Goal: Transaction & Acquisition: Purchase product/service

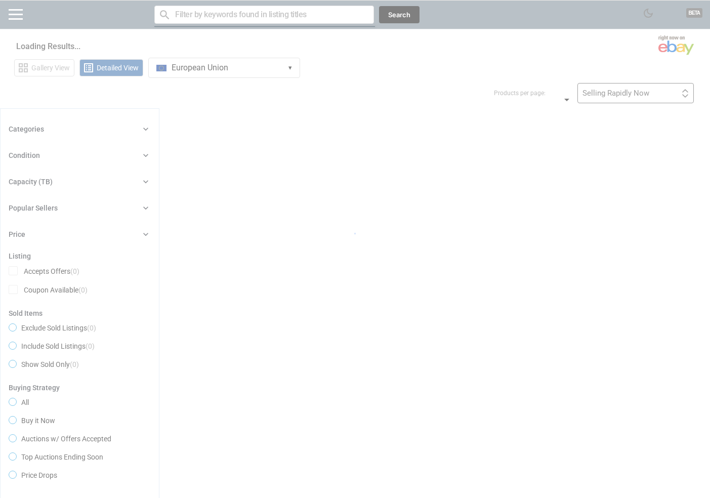
click at [480, 4] on div at bounding box center [355, 249] width 710 height 498
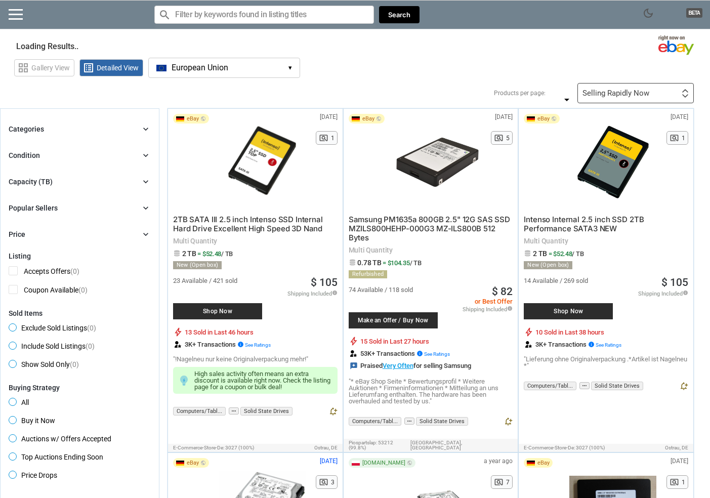
drag, startPoint x: 218, startPoint y: 70, endPoint x: 472, endPoint y: 55, distance: 254.0
click at [472, 55] on div "grid_view Gallery View list_alt Detailed View European Union EU ▾ Currency $ US…" at bounding box center [362, 66] width 696 height 23
drag, startPoint x: 553, startPoint y: 48, endPoint x: 596, endPoint y: 53, distance: 43.3
click at [560, 51] on section "Showing results Loading Results" at bounding box center [355, 44] width 710 height 20
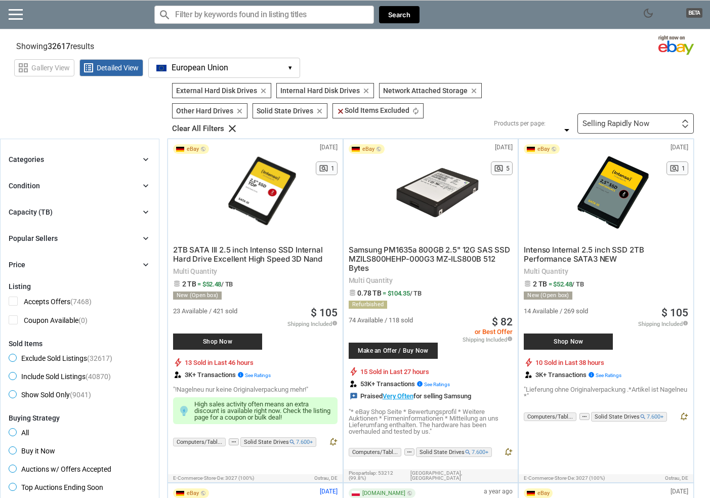
click at [649, 7] on span "dark_mode" at bounding box center [648, 13] width 12 height 12
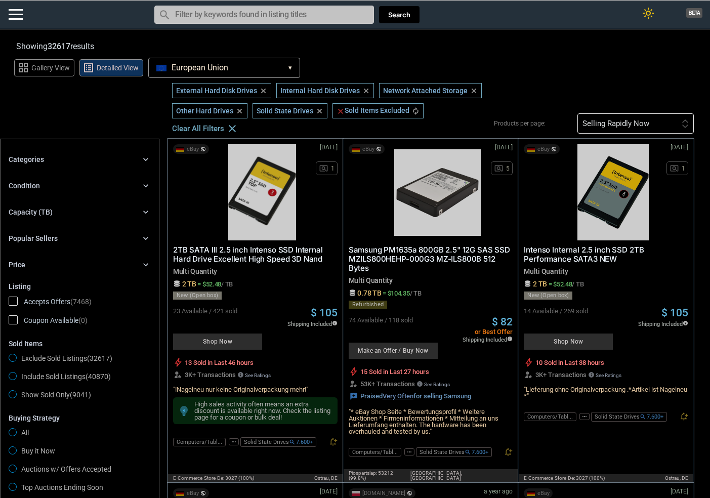
drag, startPoint x: 631, startPoint y: 124, endPoint x: 637, endPoint y: 125, distance: 5.8
click at [635, 125] on div "Selling Rapidly Now" at bounding box center [615, 124] width 67 height 8
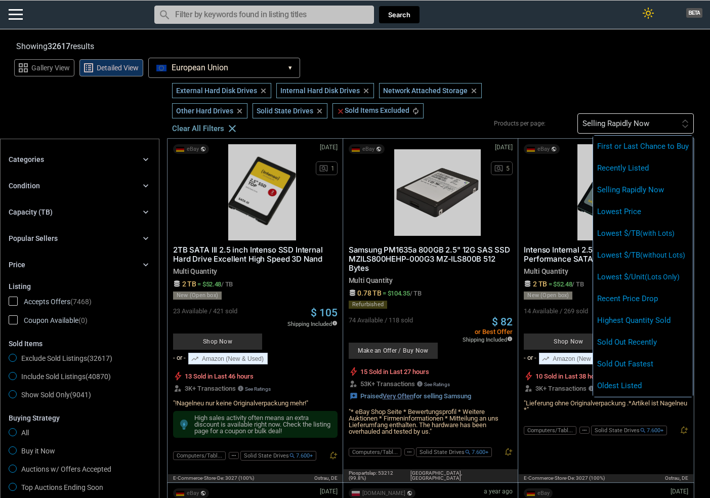
click at [624, 81] on div at bounding box center [355, 249] width 710 height 498
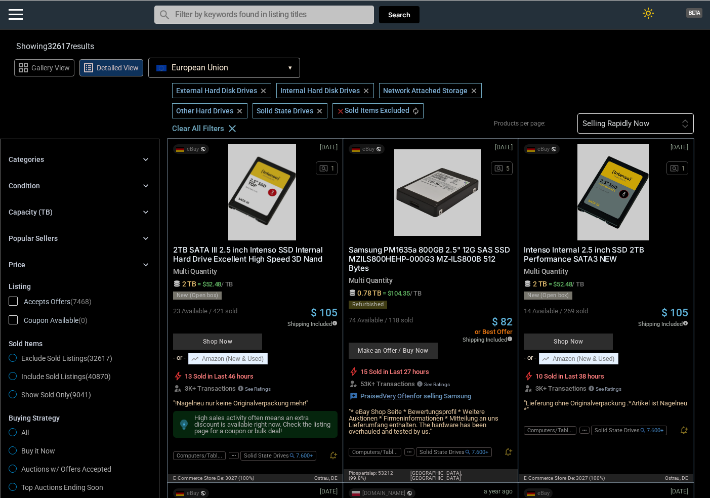
click at [663, 121] on div "Selling Rapidly Now First or Last Chance to Buy Recently Listed Selling Rapidly…" at bounding box center [635, 123] width 116 height 20
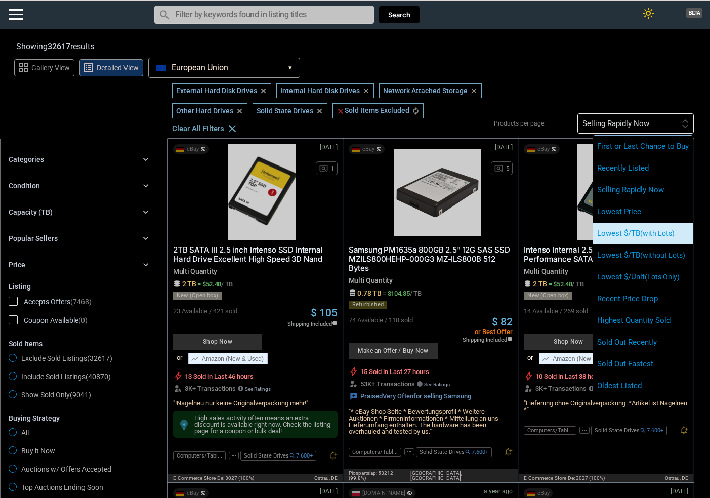
click at [651, 226] on li "Lowest $/TB (with Lots)" at bounding box center [643, 234] width 100 height 22
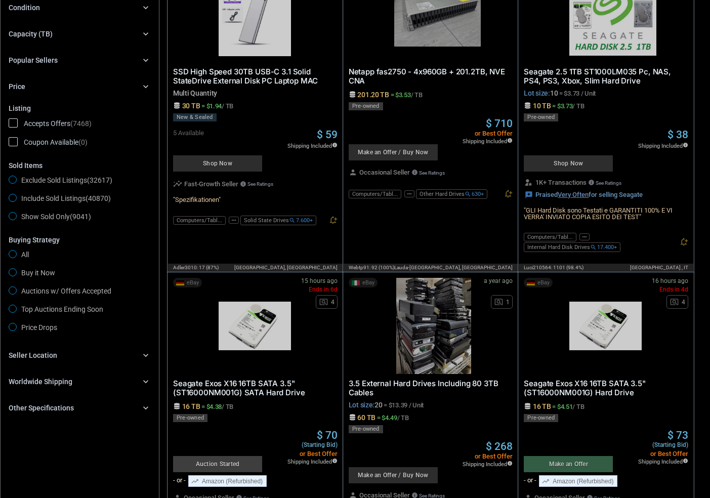
scroll to position [253, 0]
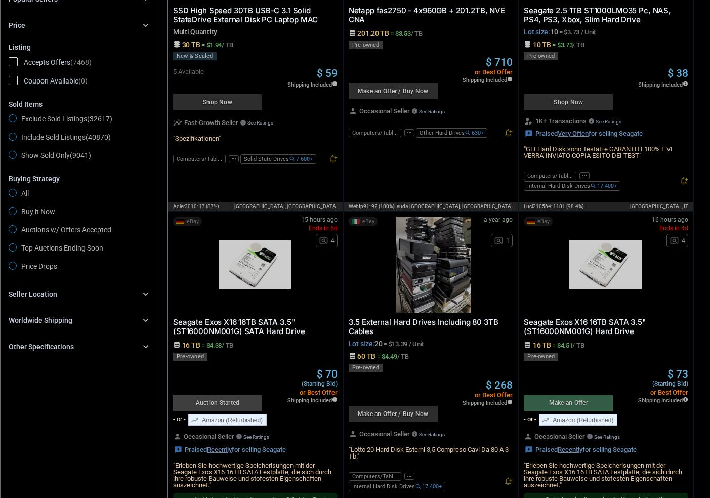
drag, startPoint x: 426, startPoint y: 321, endPoint x: 373, endPoint y: 178, distance: 152.1
click at [373, 178] on div "eBay [DATE] N/A pageview 4 Netapp fas2750 - 4x960GB + 201.2TB, NVE CNA 201.20 T…" at bounding box center [431, 55] width 176 height 312
